Goal: Information Seeking & Learning: Learn about a topic

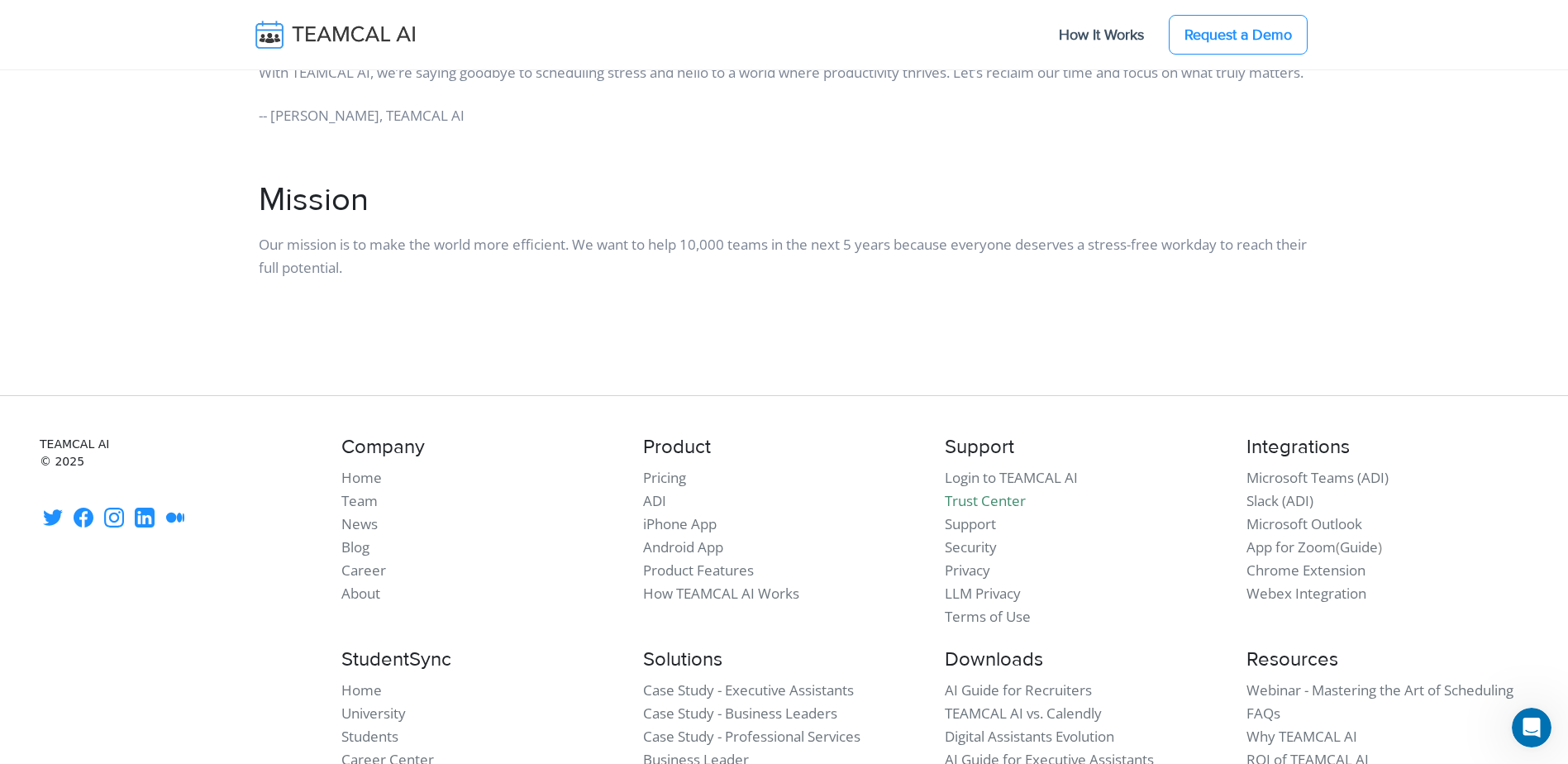
scroll to position [2149, 0]
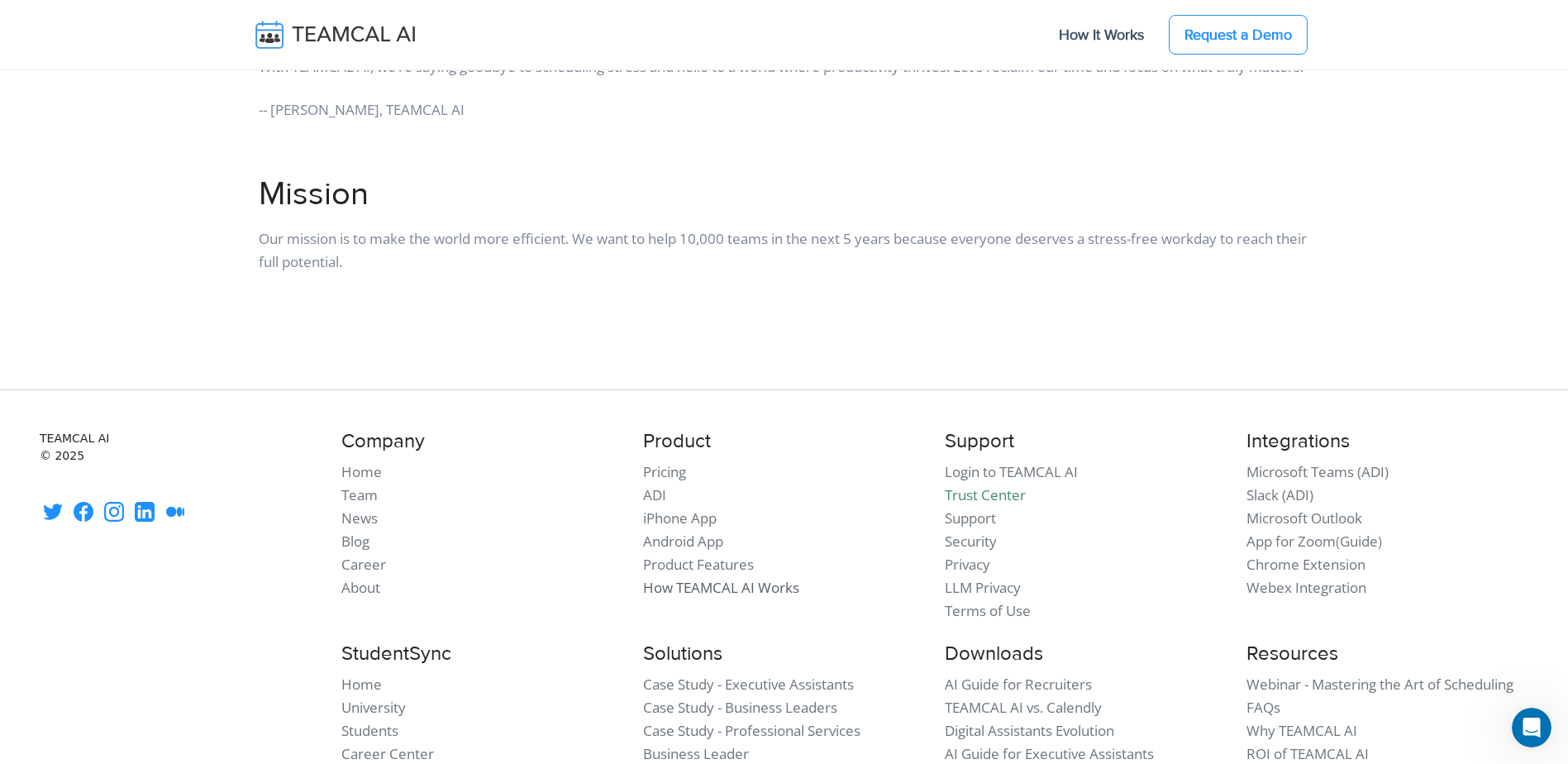
click at [699, 597] on link "How TEAMCAL AI Works" at bounding box center [721, 587] width 156 height 19
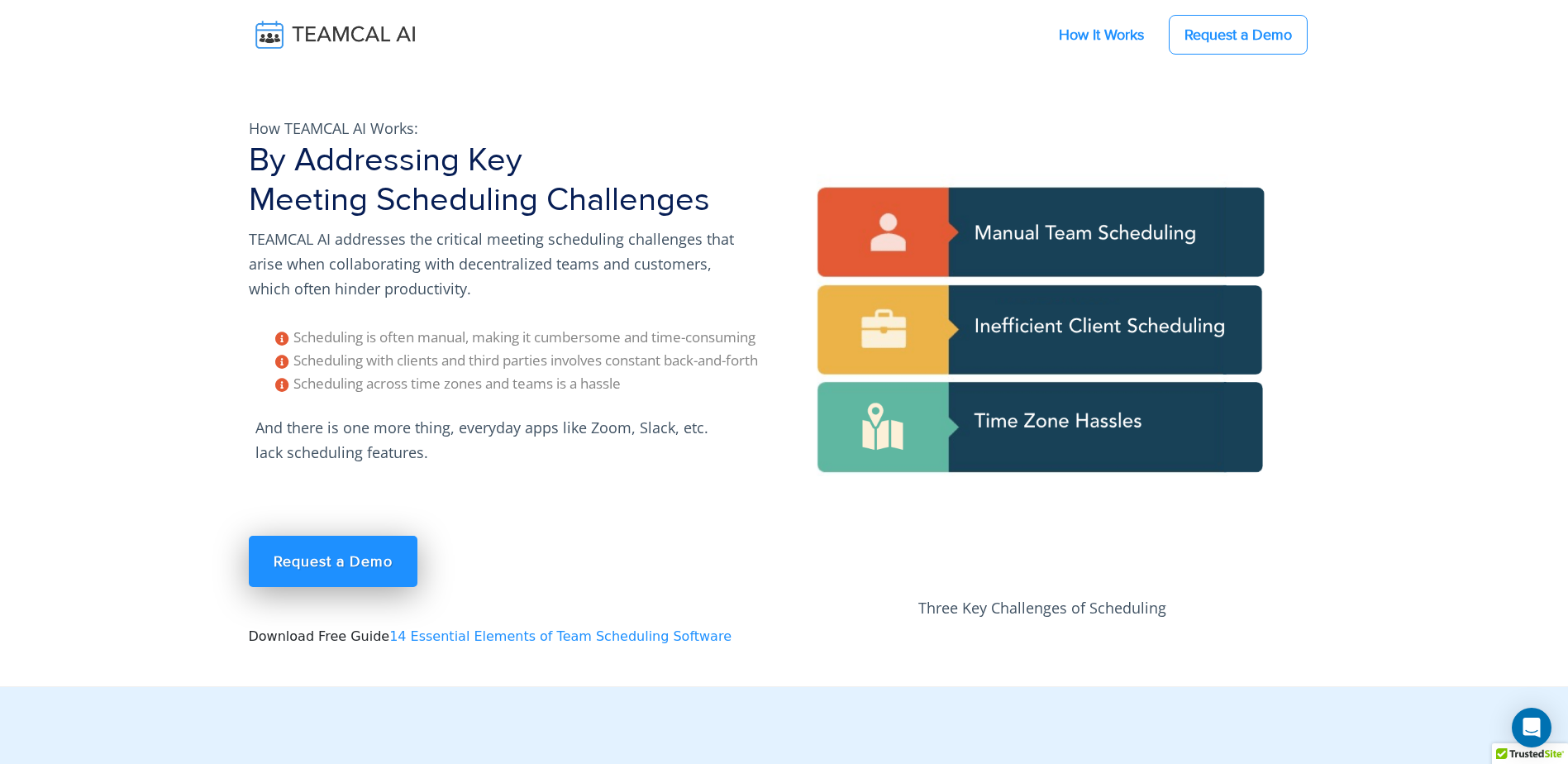
click at [1083, 36] on link "How It Works" at bounding box center [1101, 34] width 118 height 35
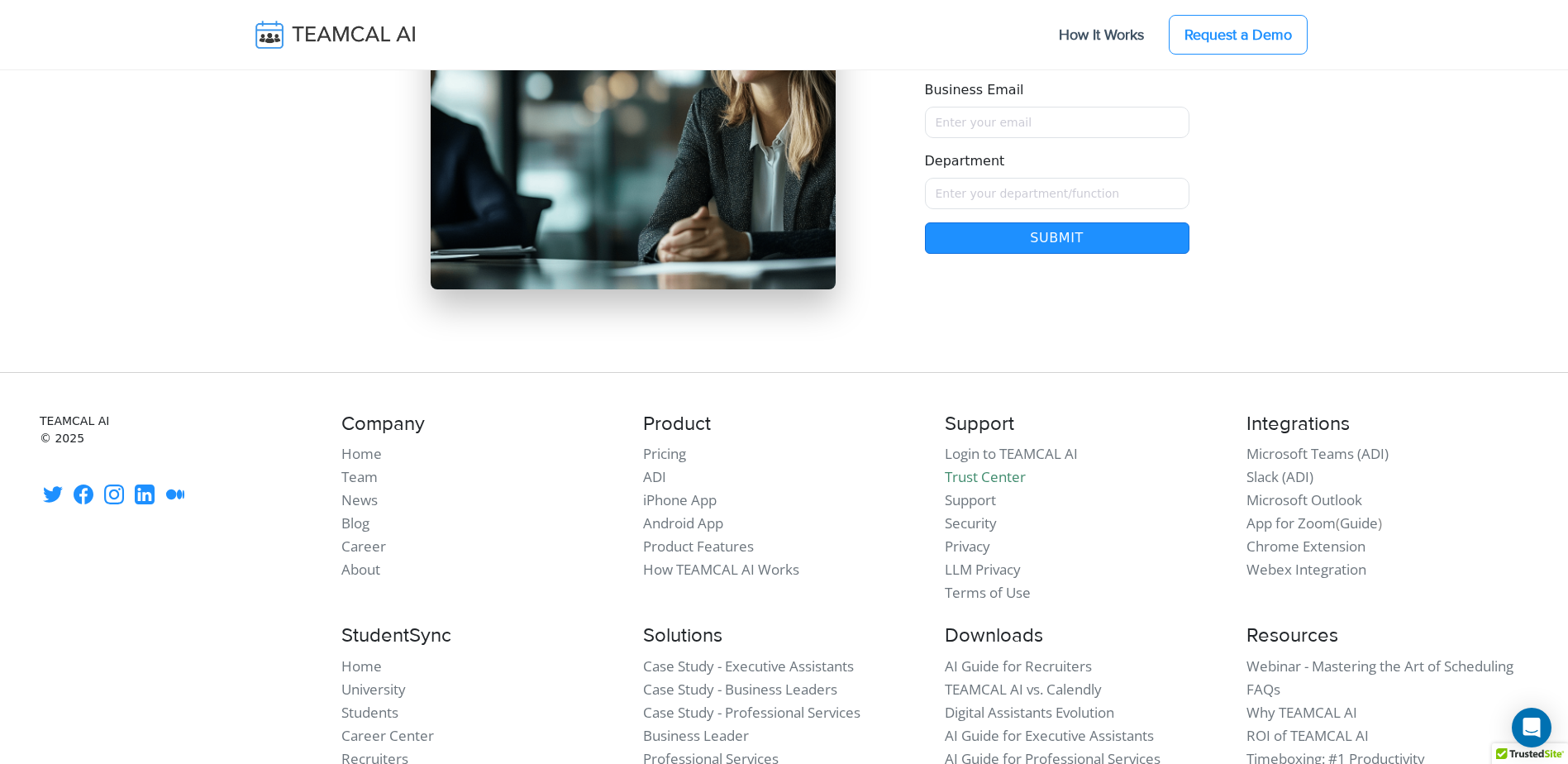
scroll to position [14014, 0]
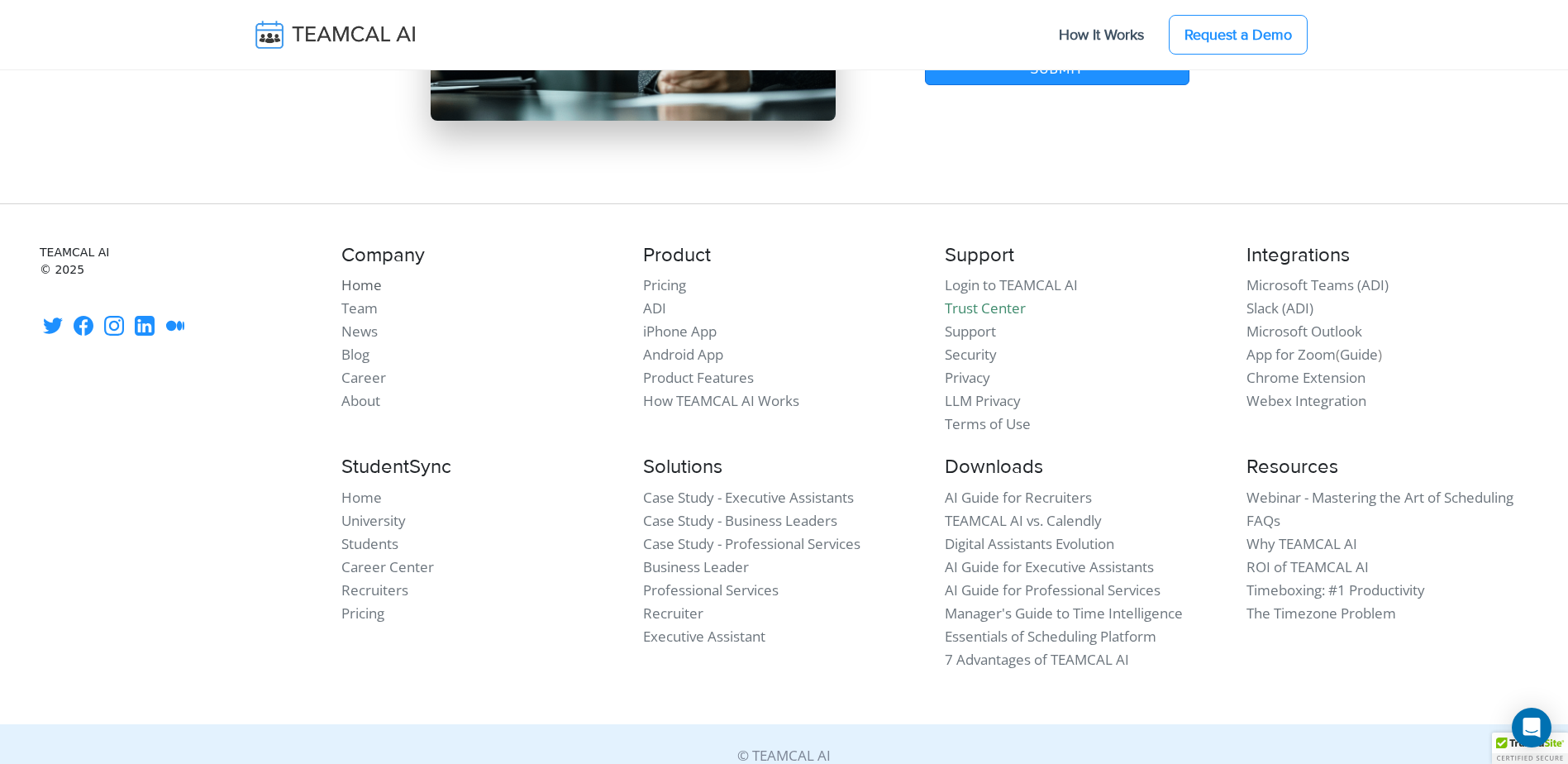
click at [360, 275] on link "Home" at bounding box center [361, 284] width 41 height 19
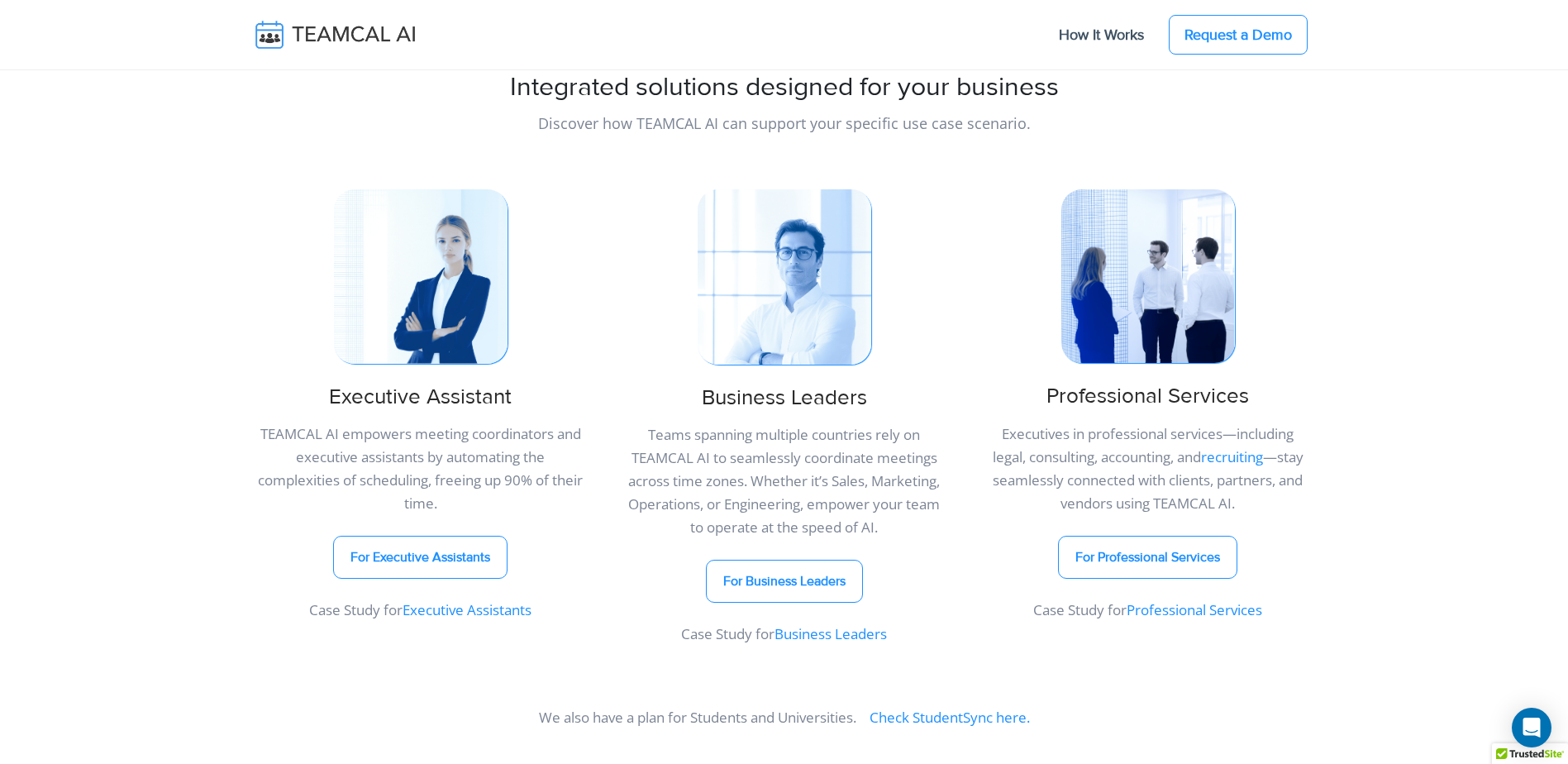
scroll to position [661, 0]
